Goal: Find specific page/section: Find specific page/section

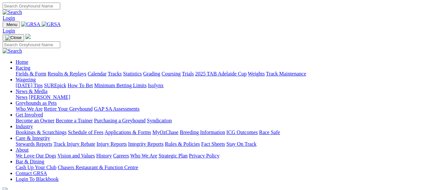
click at [106, 71] on link "Calendar" at bounding box center [97, 74] width 19 height 6
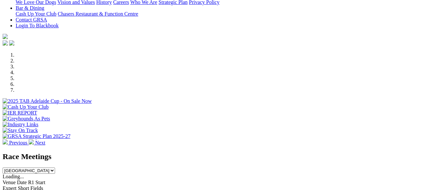
scroll to position [130, 0]
